Goal: Book appointment/travel/reservation

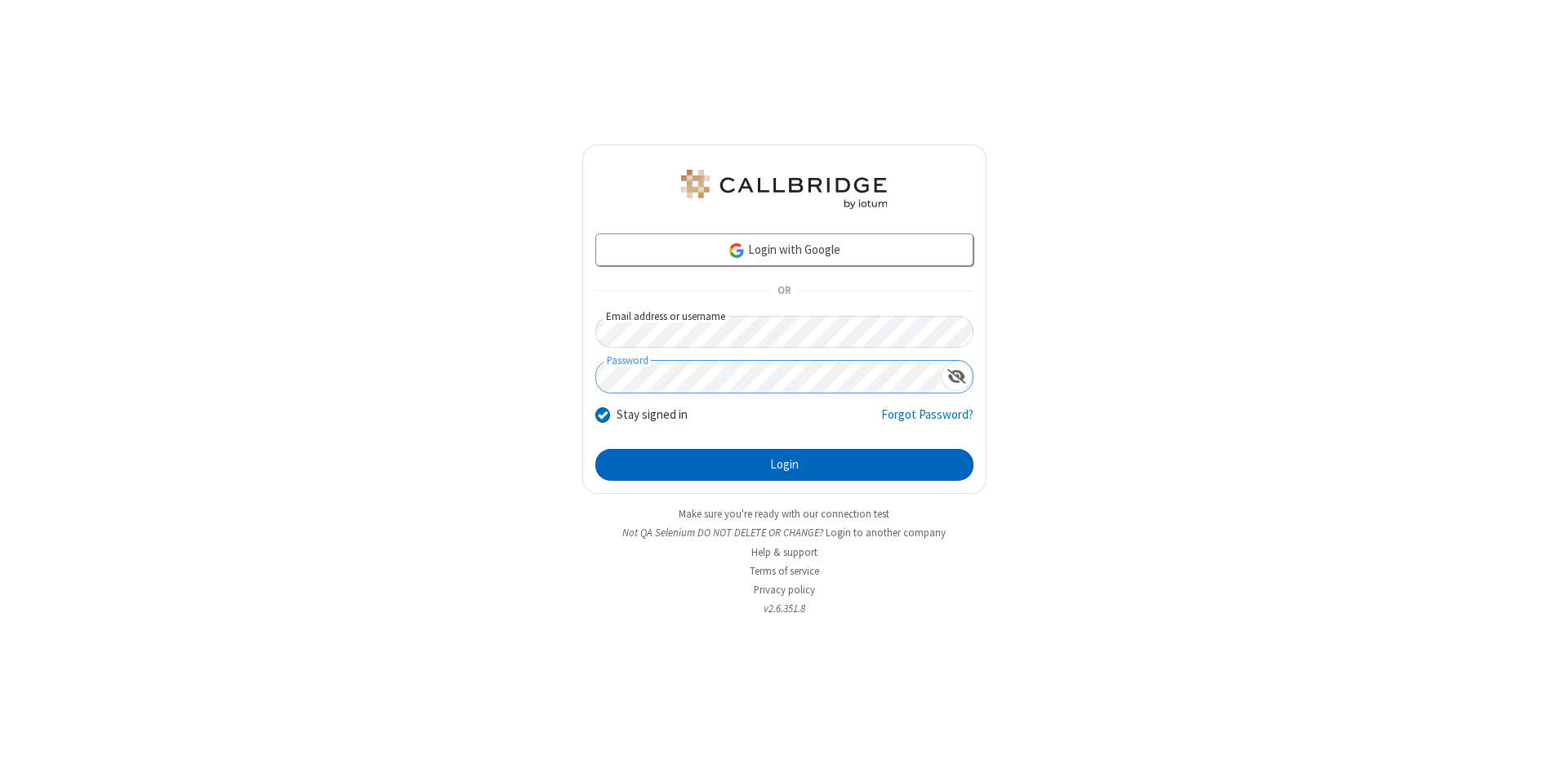
click at [784, 465] on button "Login" at bounding box center [784, 465] width 379 height 33
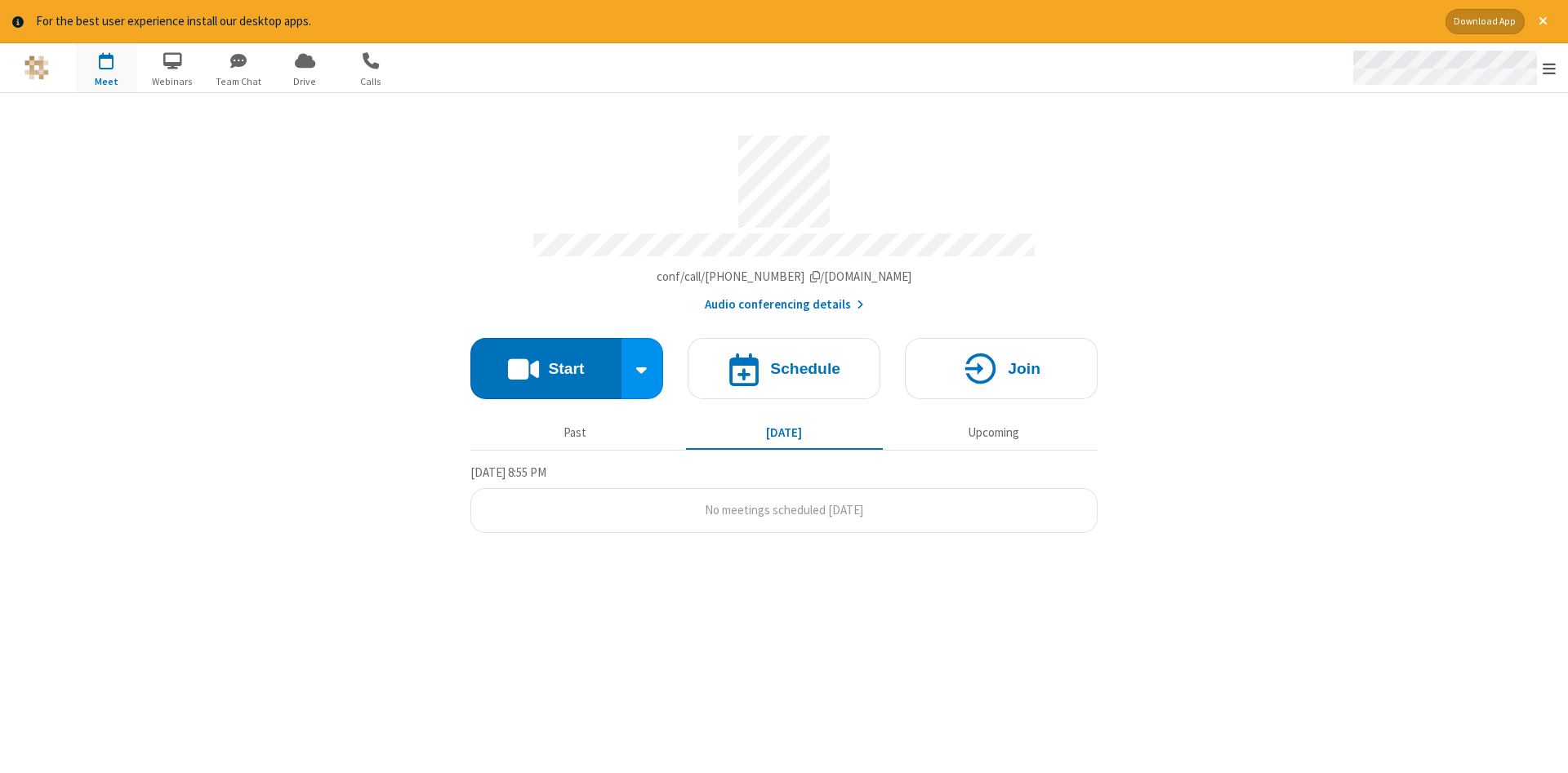
click at [1549, 69] on span "Open menu" at bounding box center [1549, 69] width 13 height 16
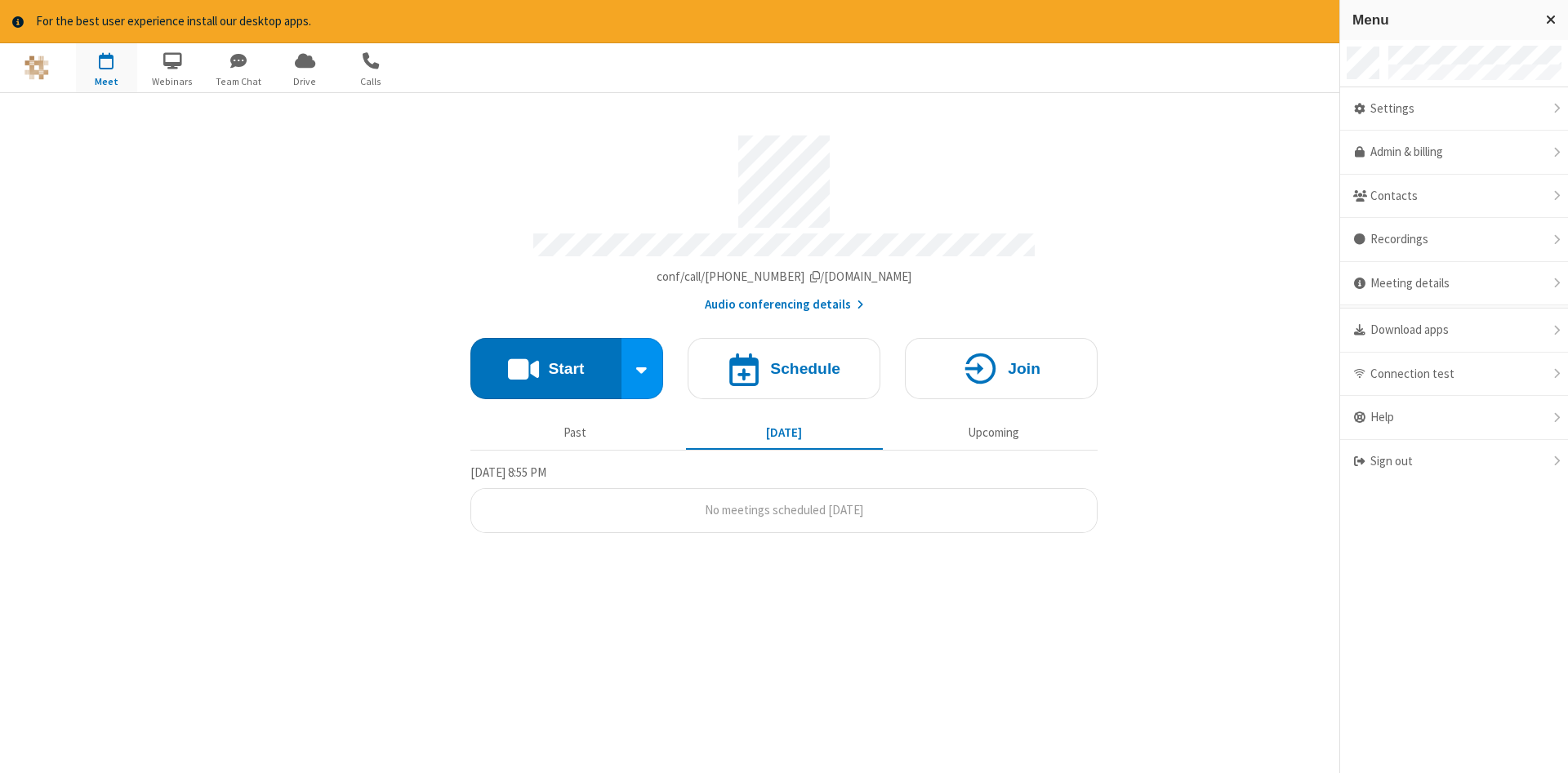
click at [106, 67] on span "button" at bounding box center [106, 60] width 61 height 27
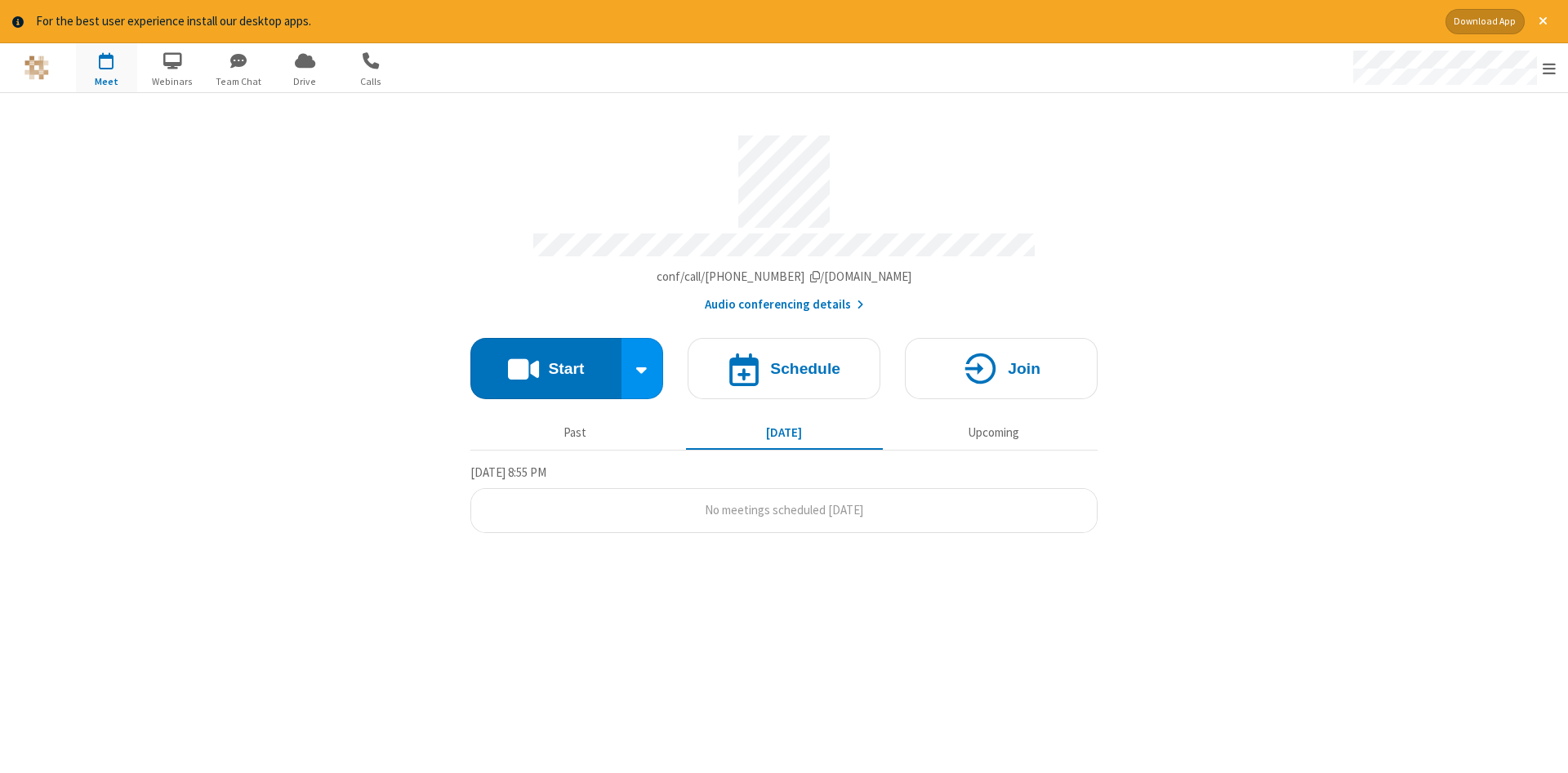
click at [106, 67] on span "button" at bounding box center [106, 60] width 61 height 27
click at [784, 363] on h4 "Schedule" at bounding box center [805, 368] width 70 height 16
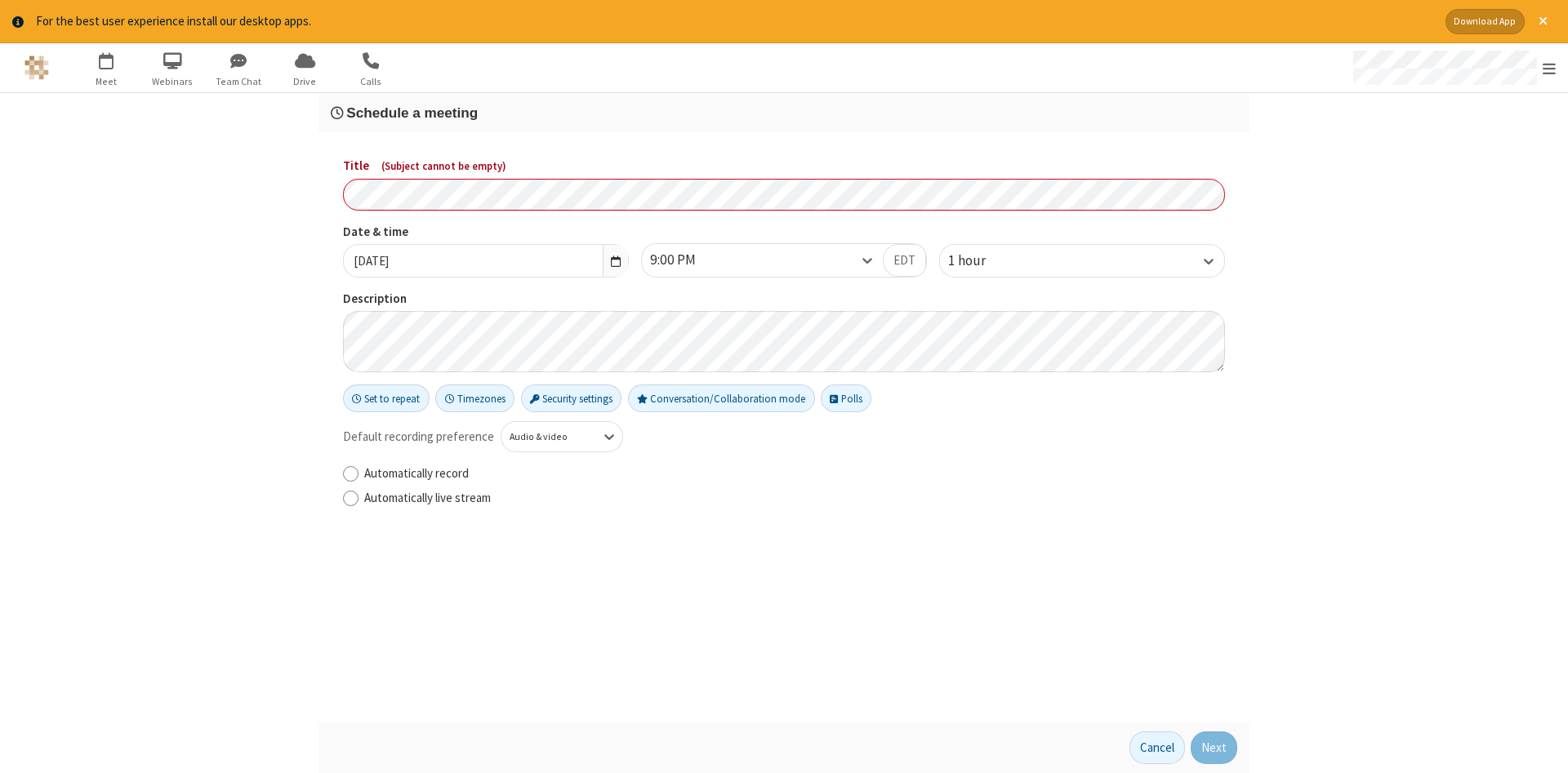
click at [784, 111] on h3 "Schedule a meeting" at bounding box center [784, 112] width 906 height 16
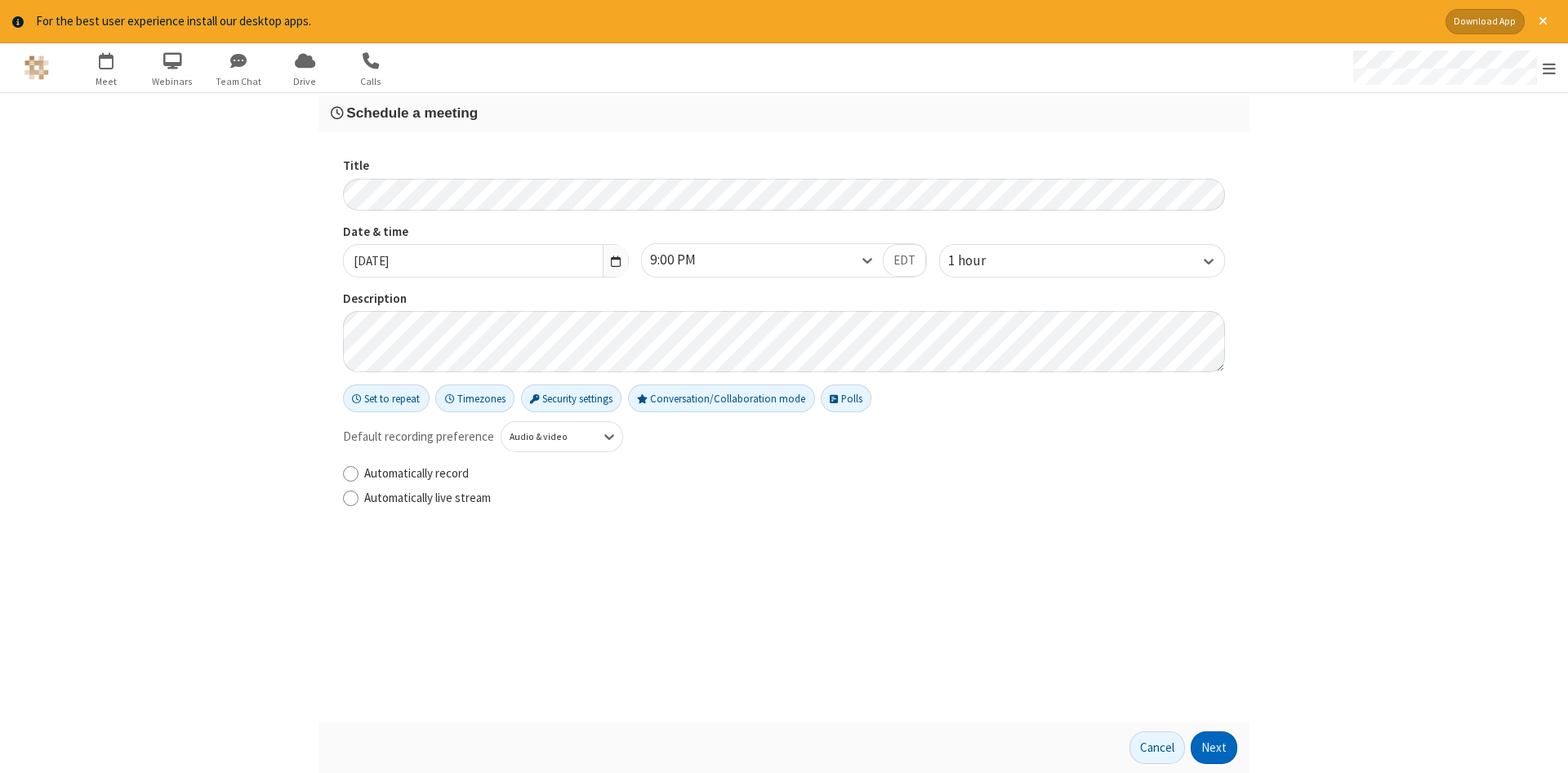
click at [1214, 747] on button "Next" at bounding box center [1213, 747] width 47 height 33
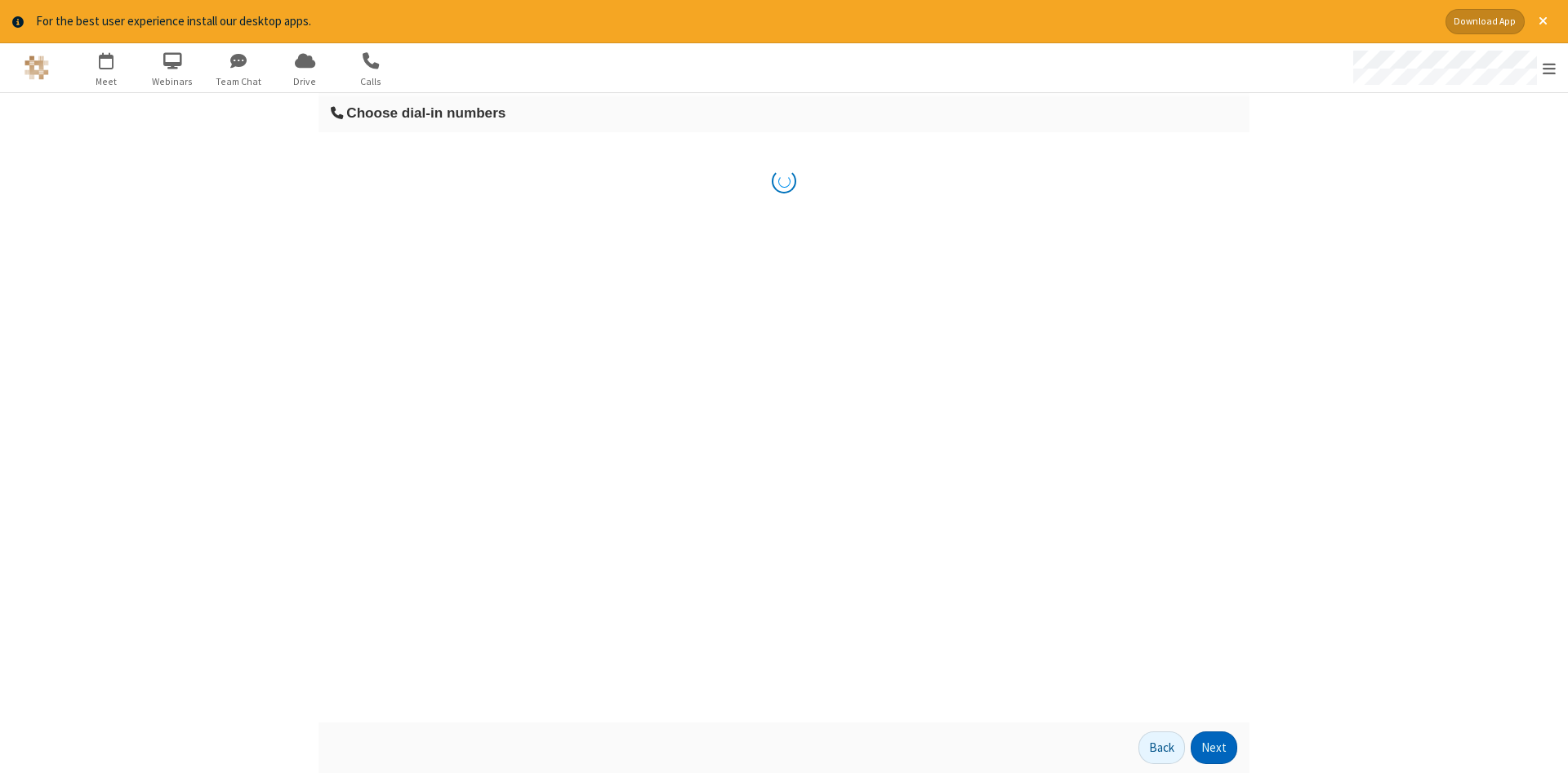
click at [1214, 747] on button "Next" at bounding box center [1213, 747] width 47 height 33
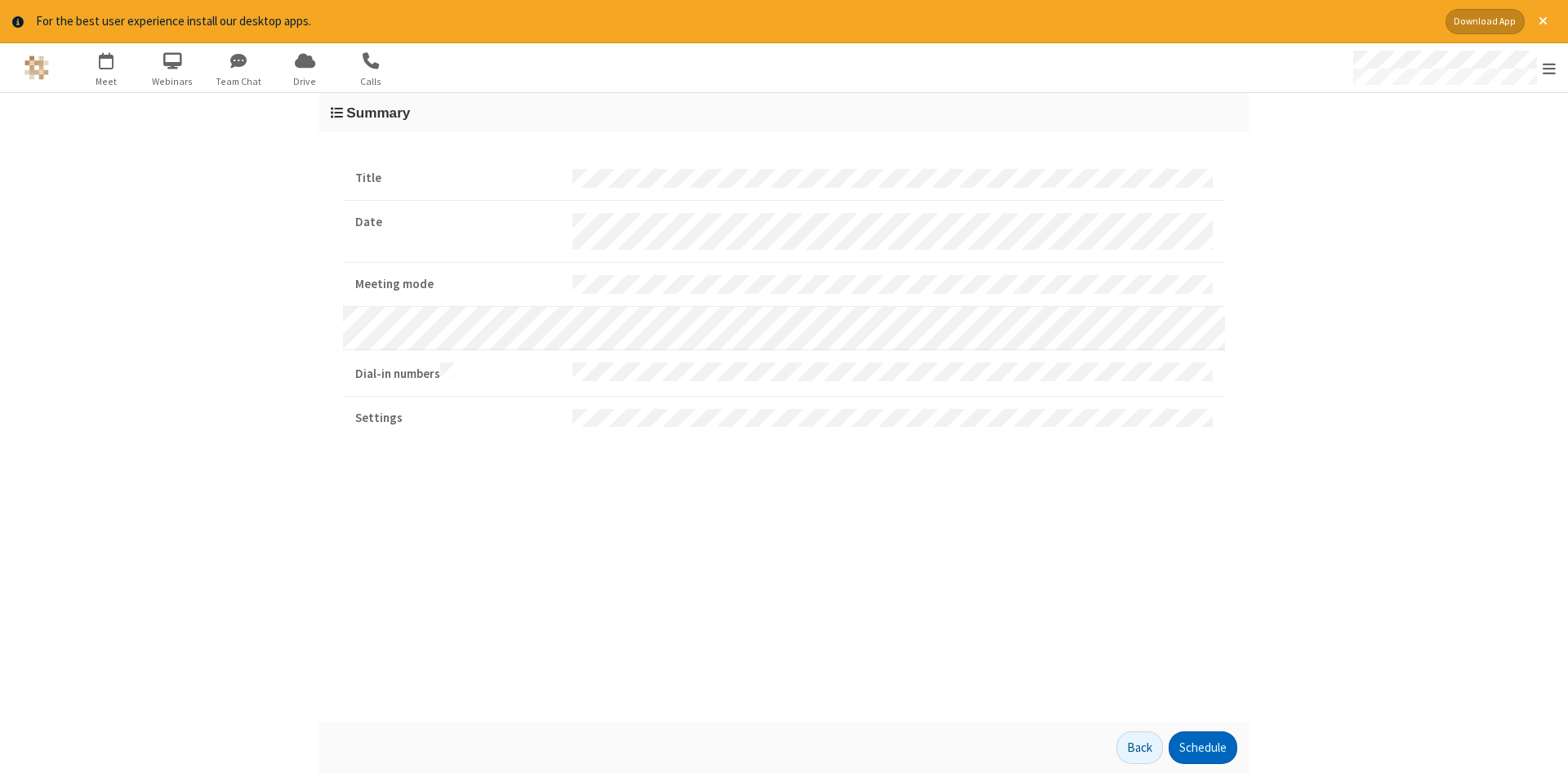
click at [1202, 747] on button "Schedule" at bounding box center [1202, 747] width 69 height 33
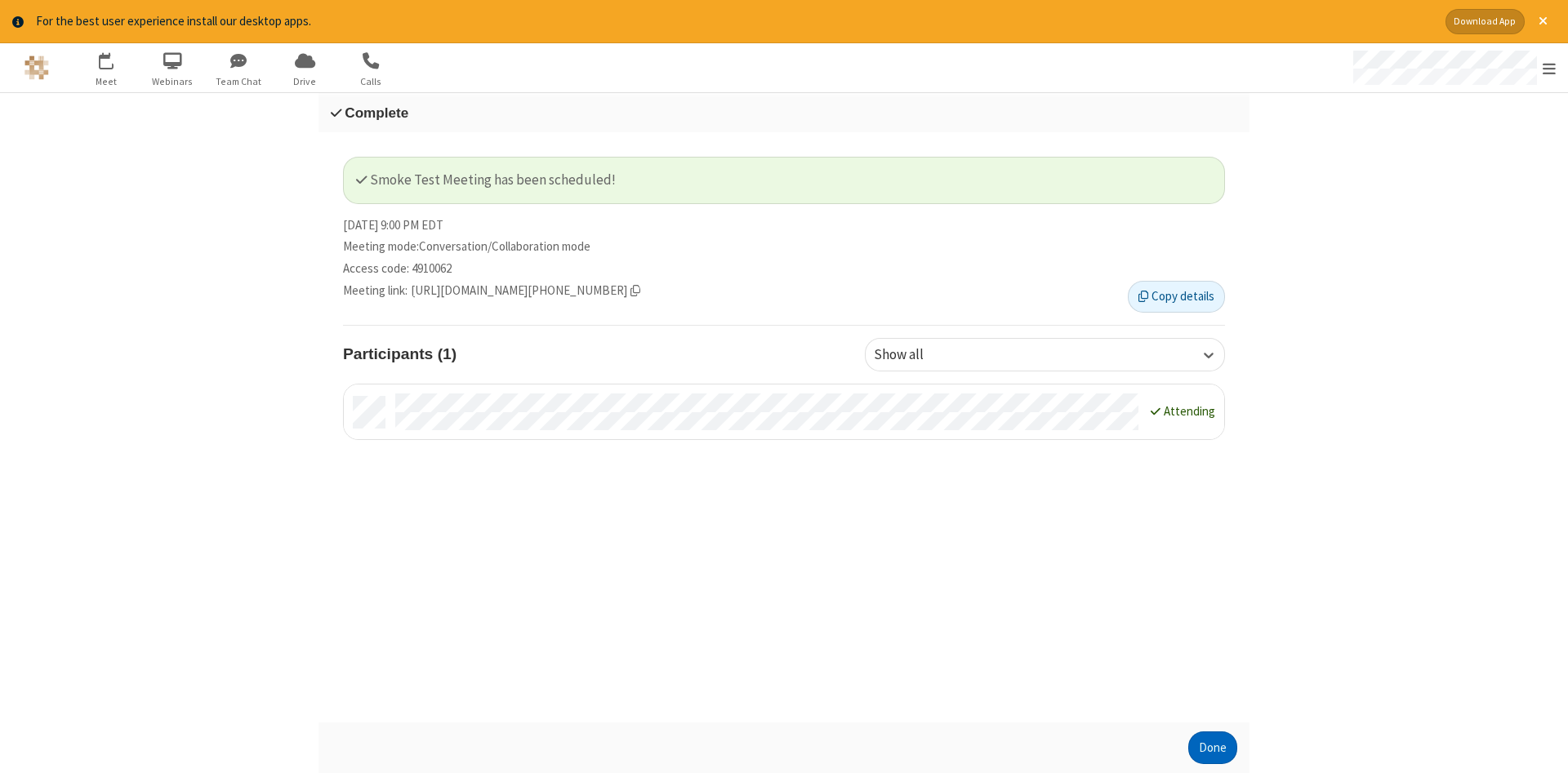
click at [1212, 747] on button "Done" at bounding box center [1213, 747] width 49 height 33
